Goal: Task Accomplishment & Management: Manage account settings

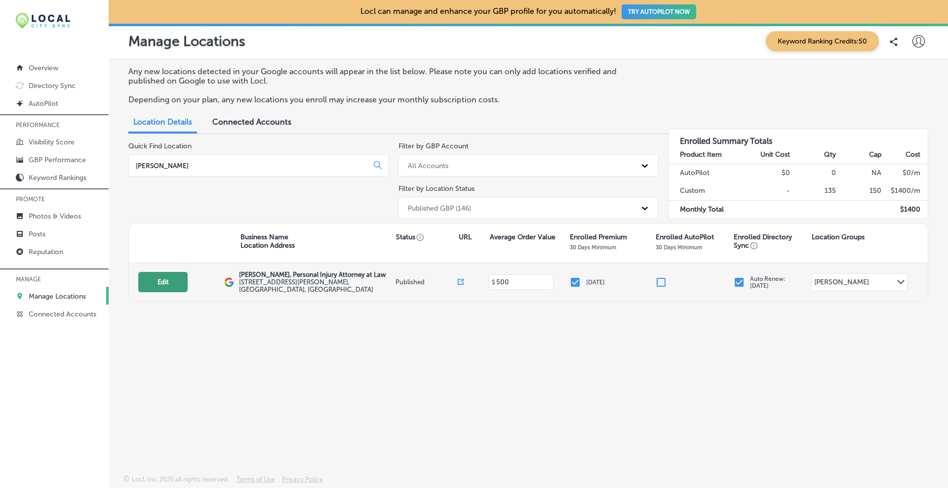
click at [168, 274] on button "Edit" at bounding box center [162, 282] width 49 height 20
select select "US"
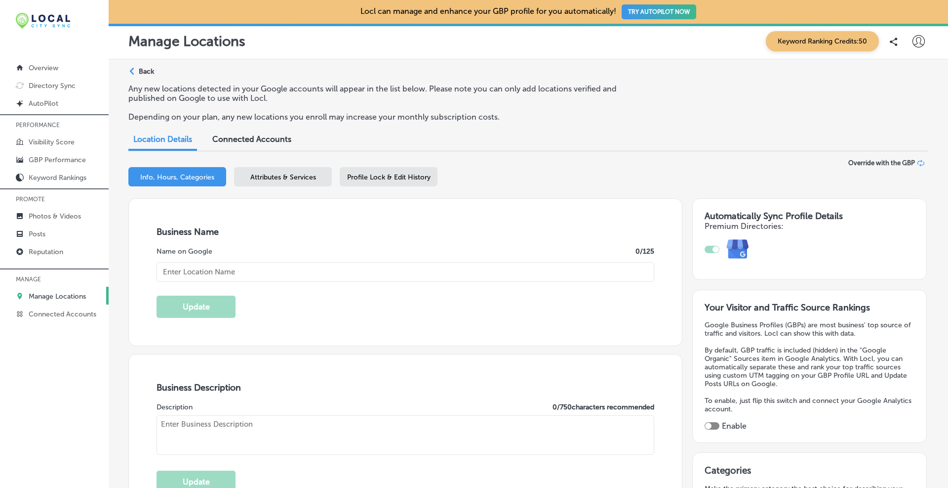
type textarea "At [PERSON_NAME], Personal Injury Attorney at Law, our [GEOGRAPHIC_DATA], [GEOG…"
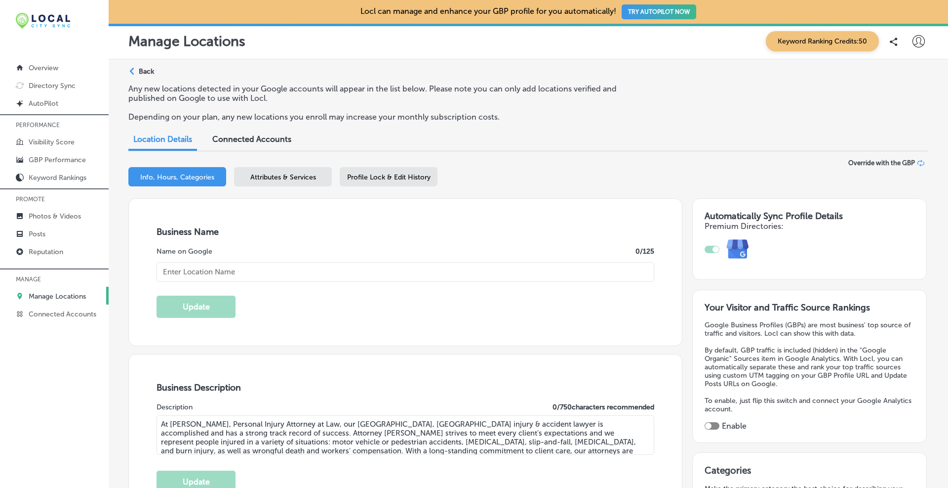
type input "[STREET_ADDRESS][PERSON_NAME]"
type input "[GEOGRAPHIC_DATA]"
type input "11208"
type input "US"
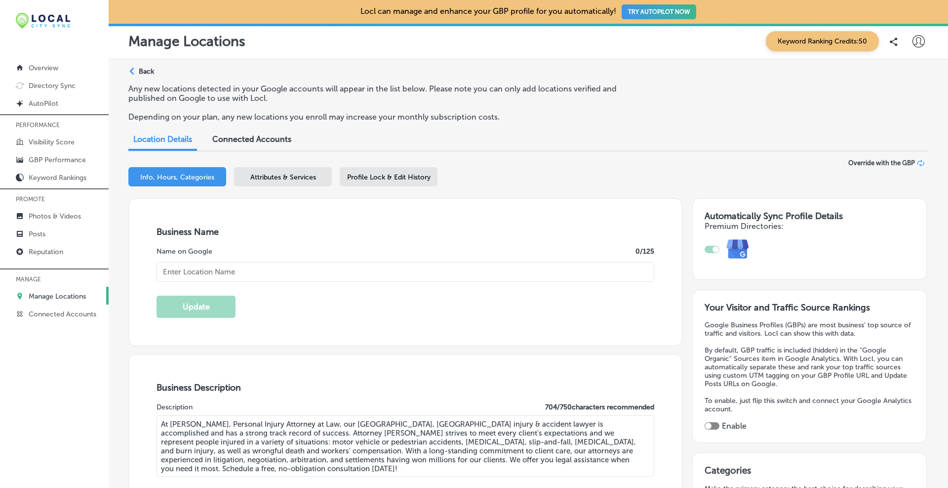
type input "[URL][DOMAIN_NAME]"
type input "[PERSON_NAME], Personal Injury Attorney at Law"
type input "[PHONE_NUMBER]"
click at [918, 163] on icon at bounding box center [921, 163] width 7 height 7
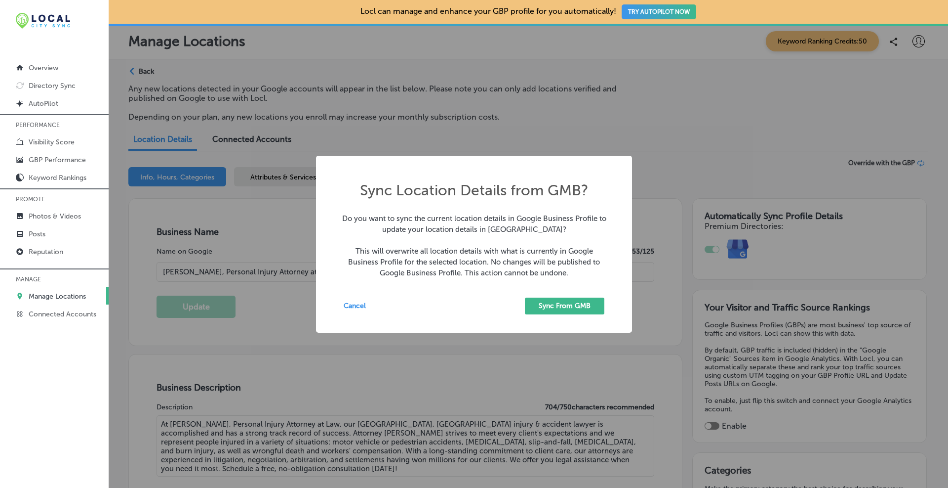
click at [588, 302] on button "Sync From GMB" at bounding box center [565, 305] width 80 height 17
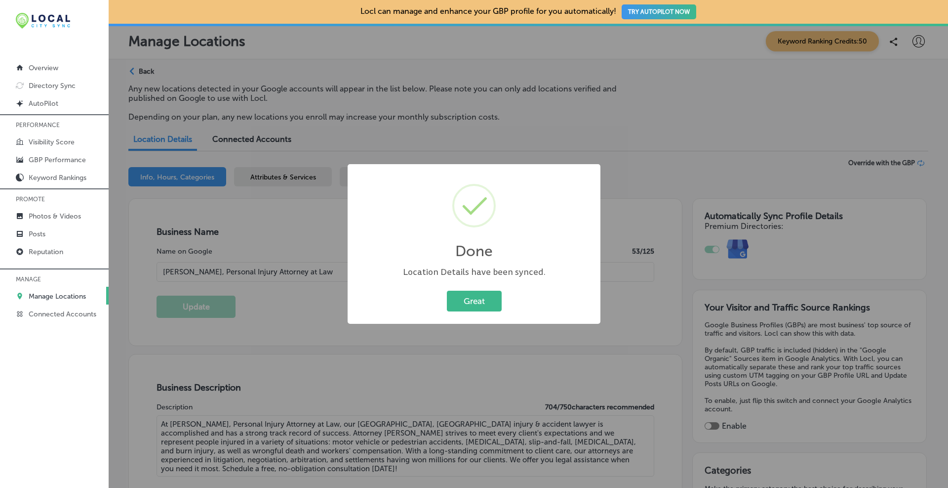
click at [479, 299] on button "Great" at bounding box center [474, 300] width 55 height 20
